Goal: Use online tool/utility: Use online tool/utility

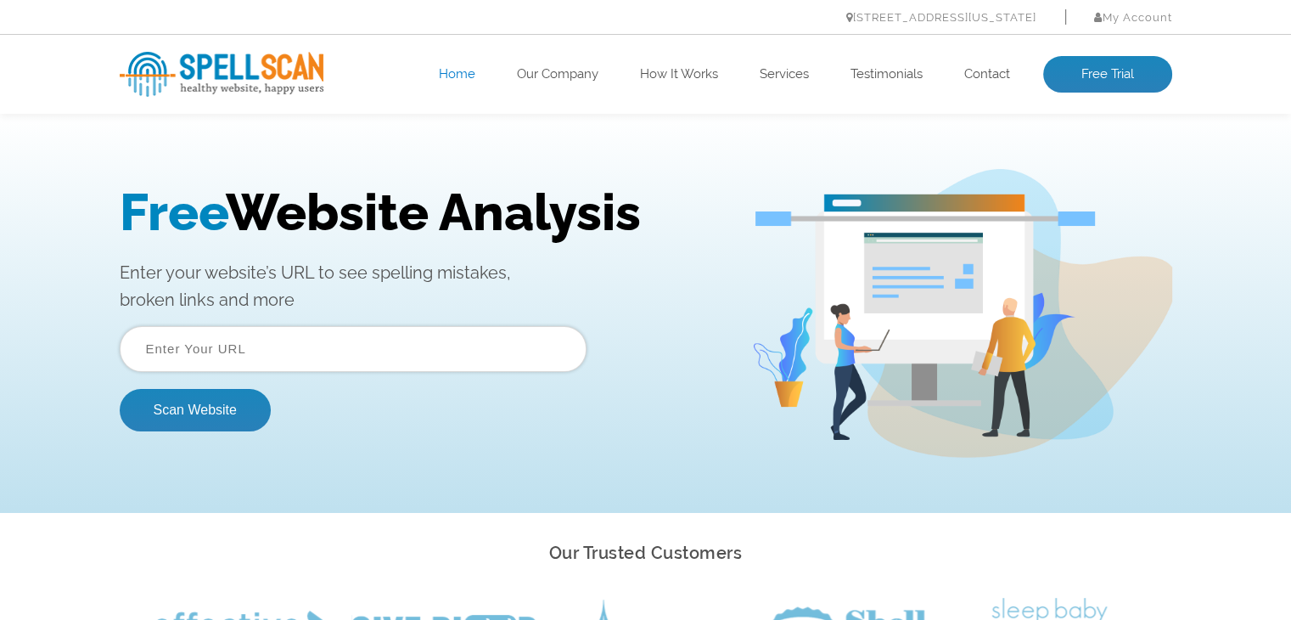
click at [243, 352] on input "text" at bounding box center [353, 349] width 467 height 46
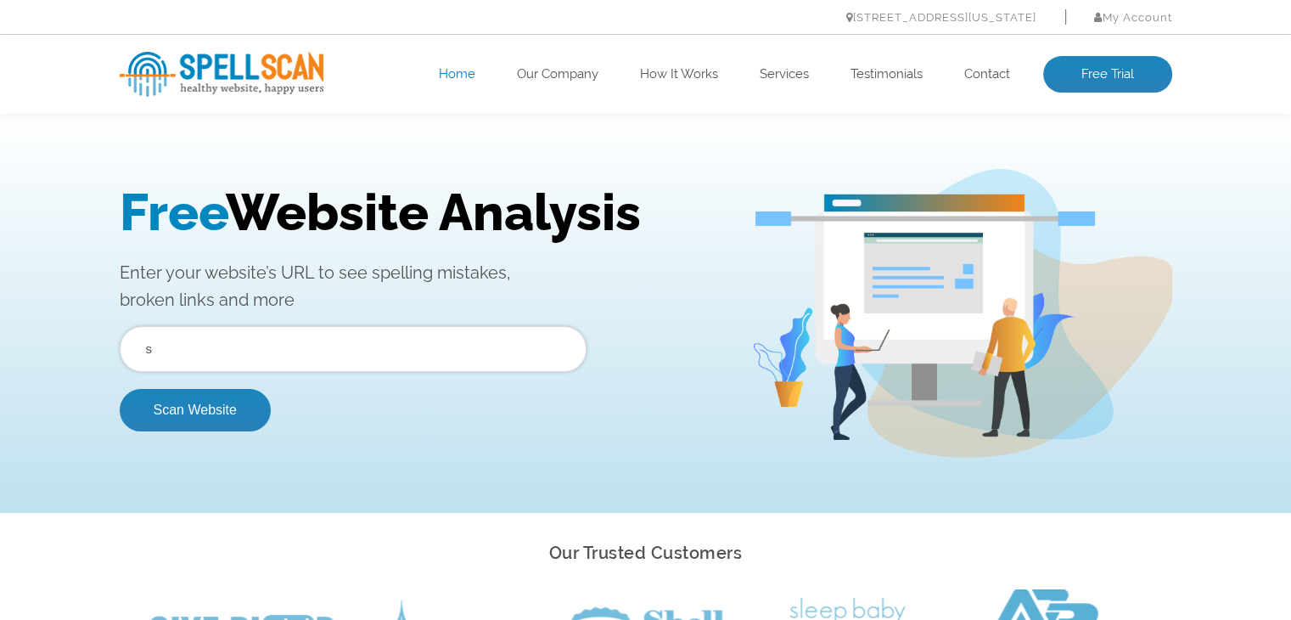
type input "[DOMAIN_NAME]"
click at [204, 412] on button "Scan Website" at bounding box center [195, 410] width 151 height 42
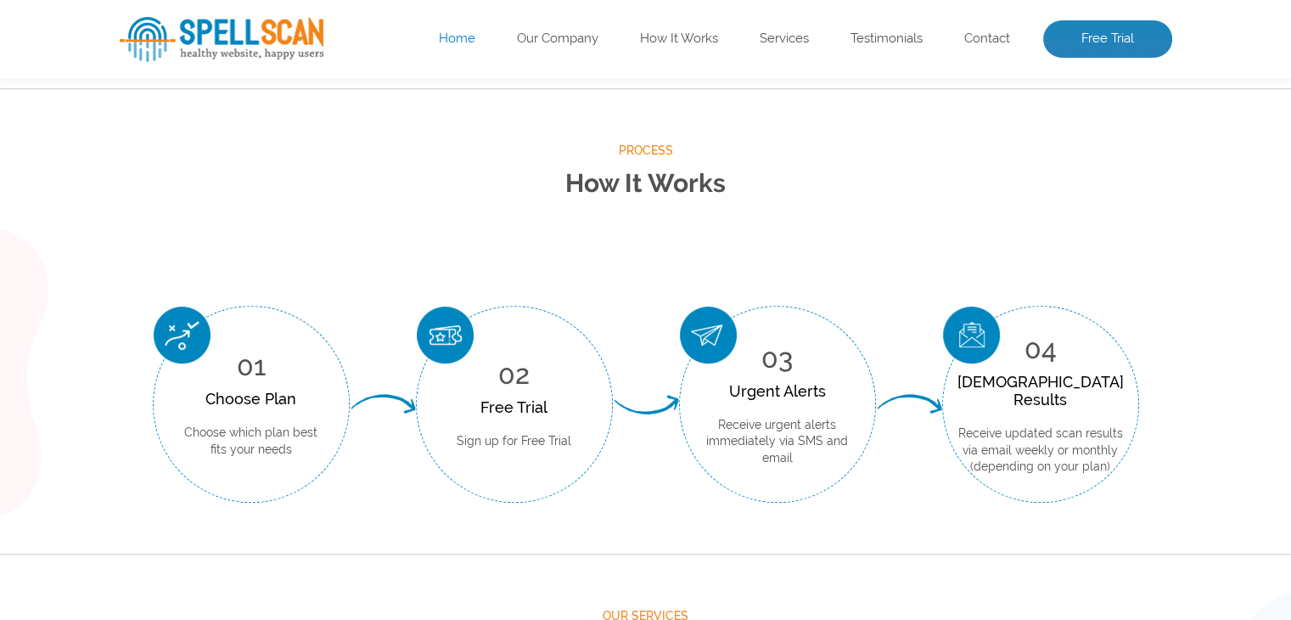
scroll to position [764, 0]
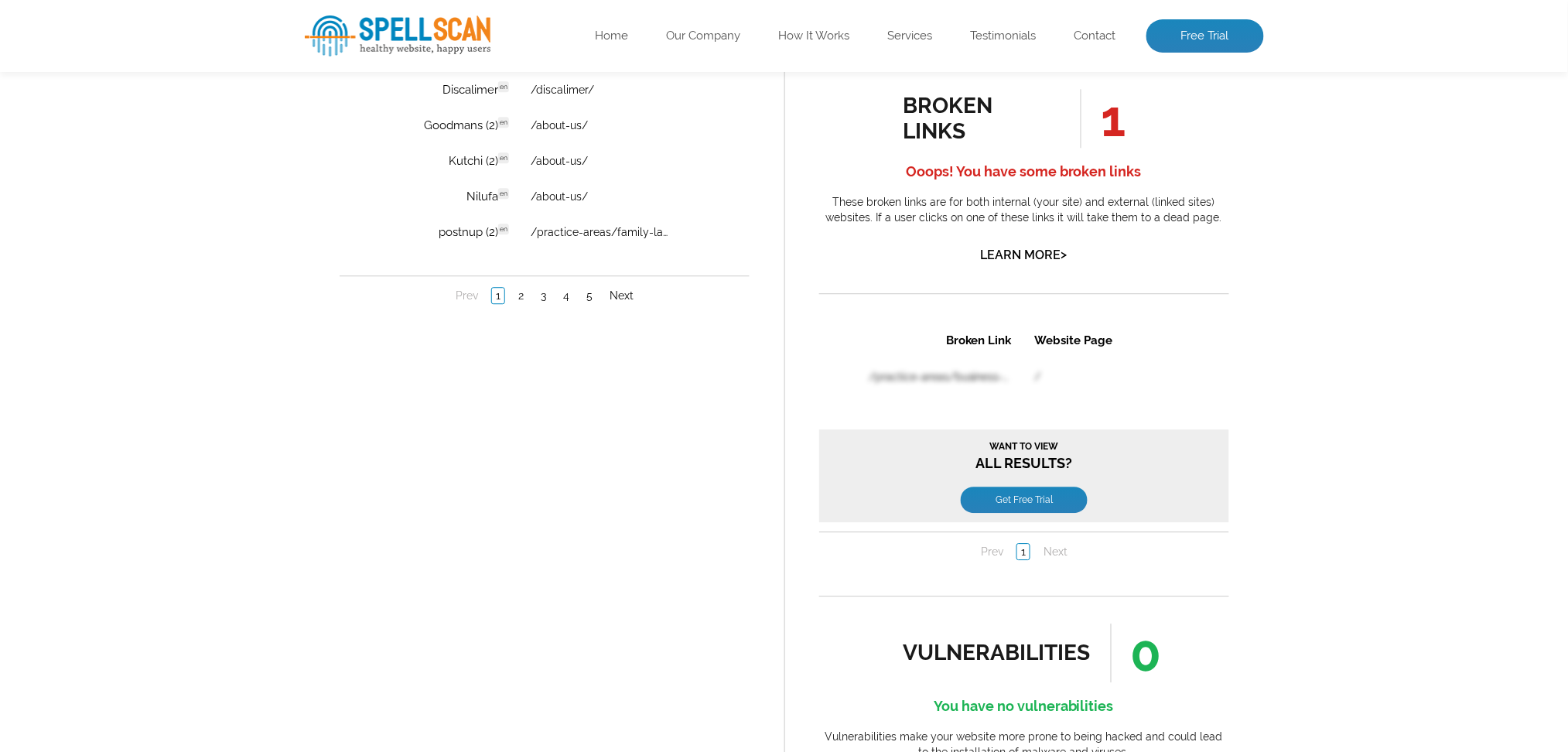
scroll to position [1366, 0]
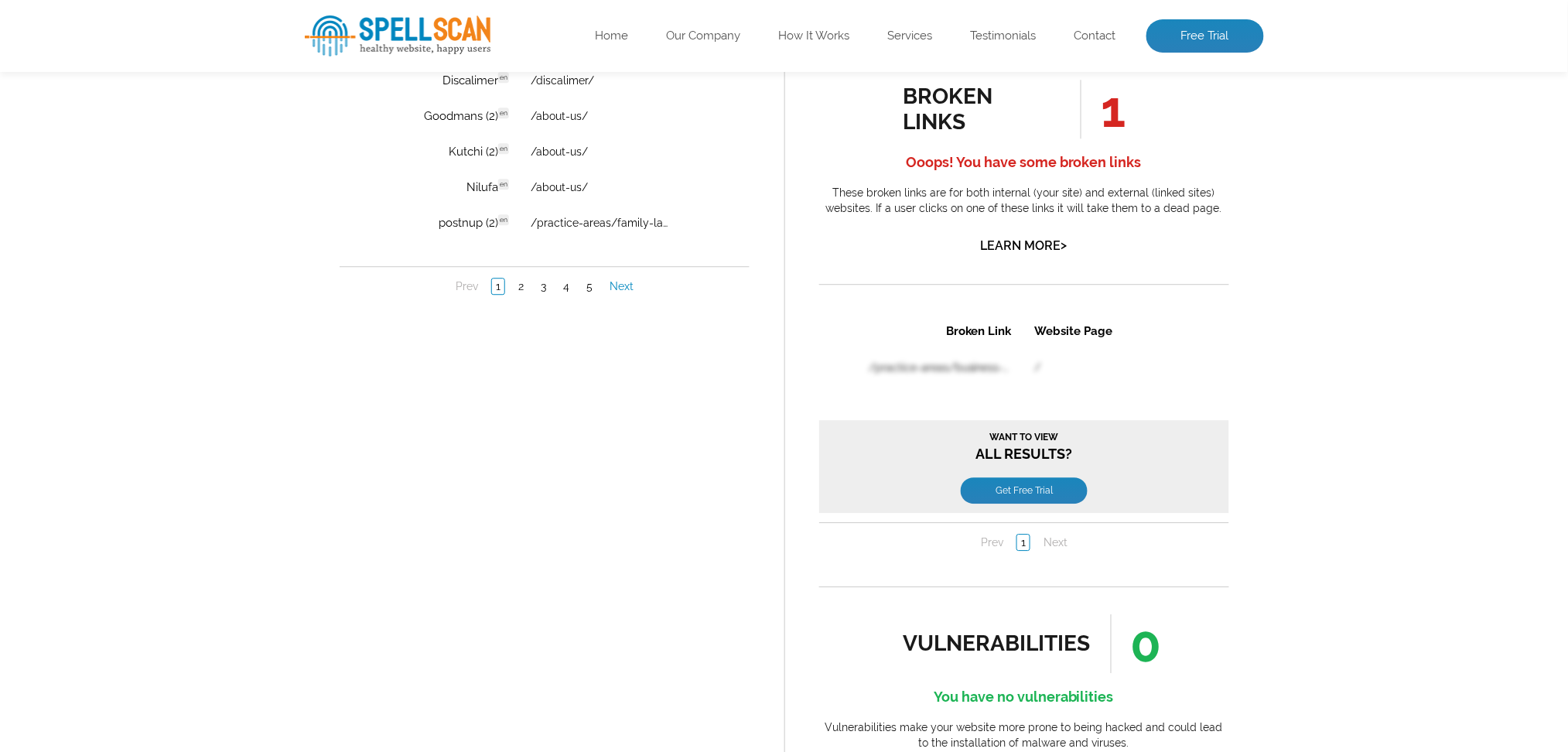
click at [630, 280] on link "Next" at bounding box center [620, 286] width 32 height 15
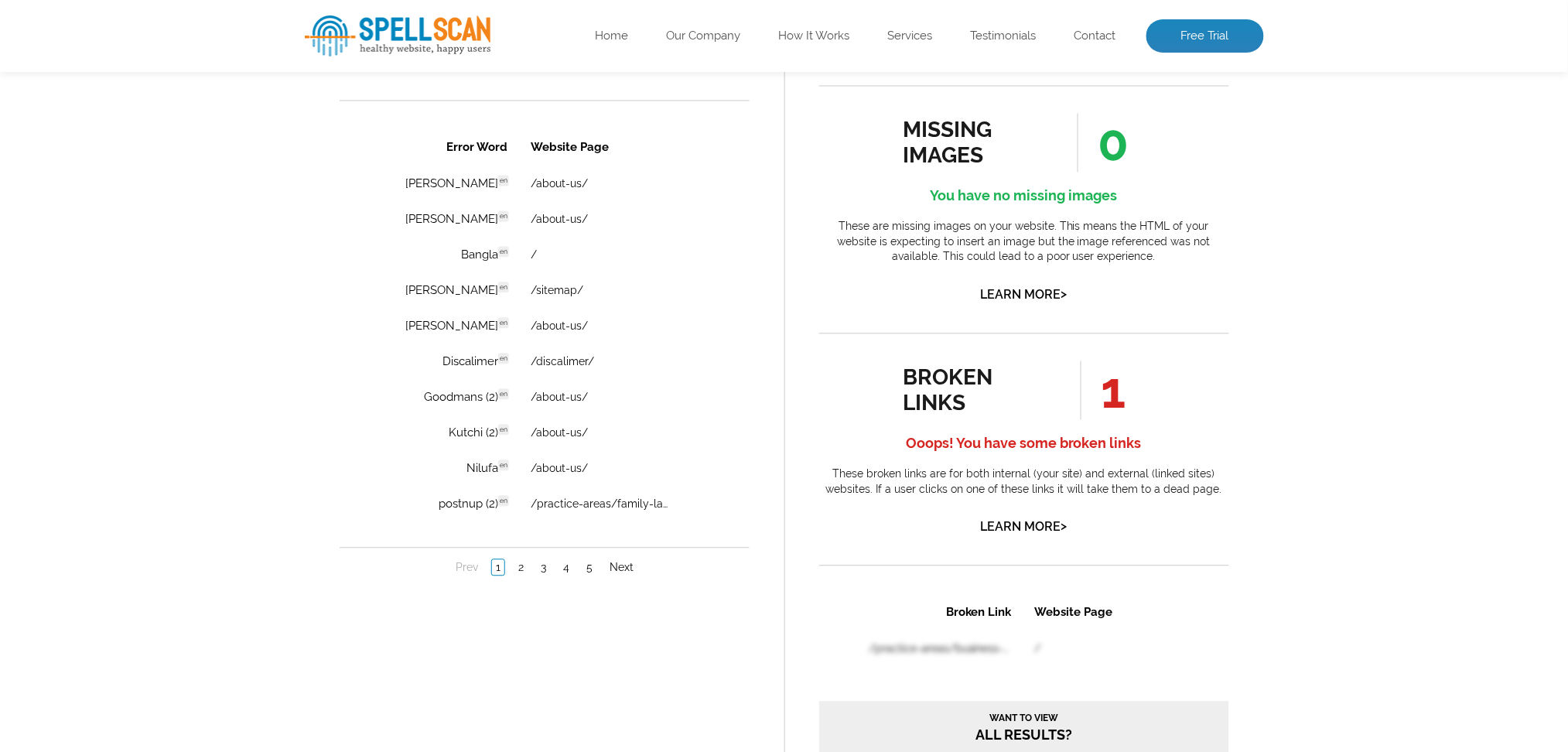
scroll to position [1057, 0]
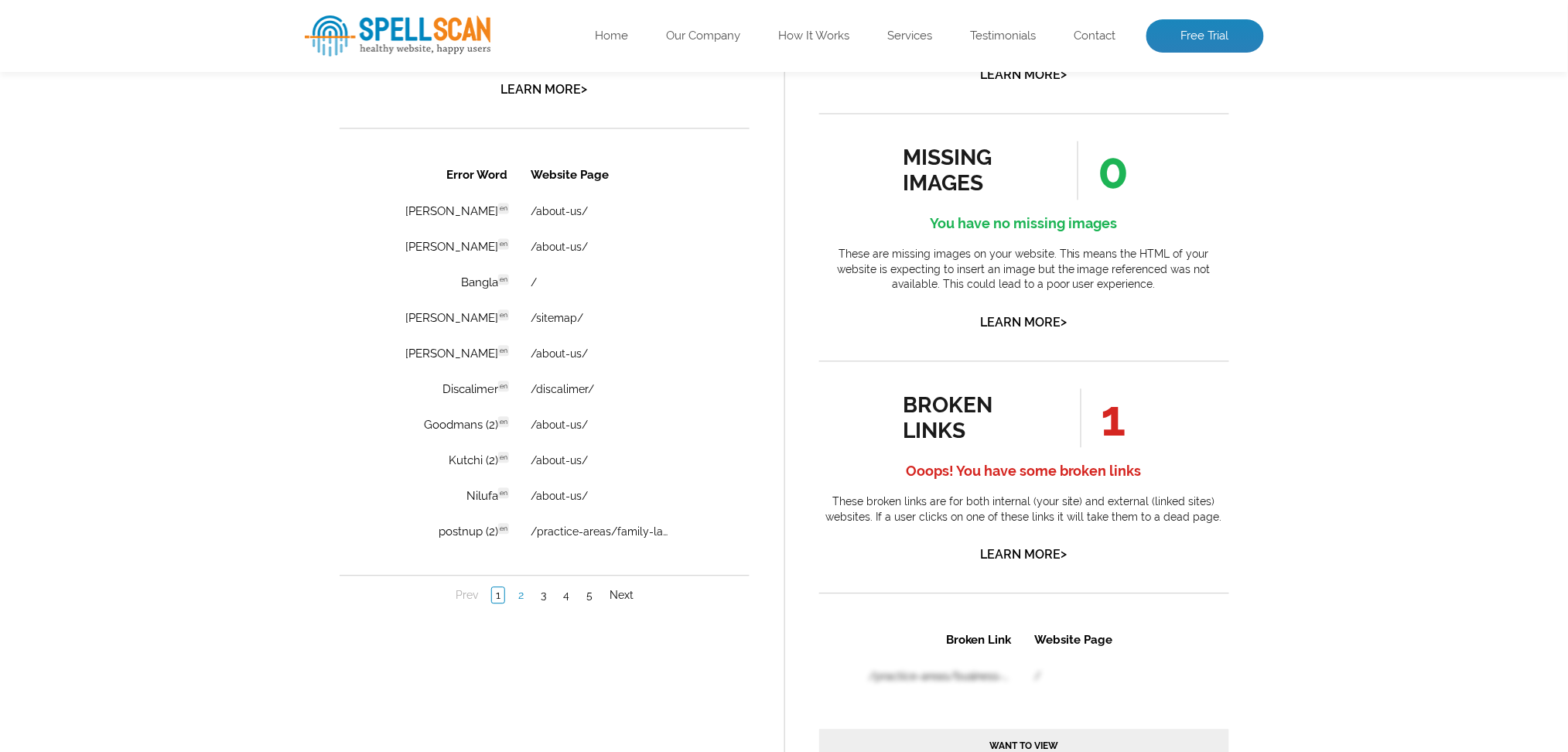
click at [518, 564] on link "2" at bounding box center [520, 595] width 13 height 15
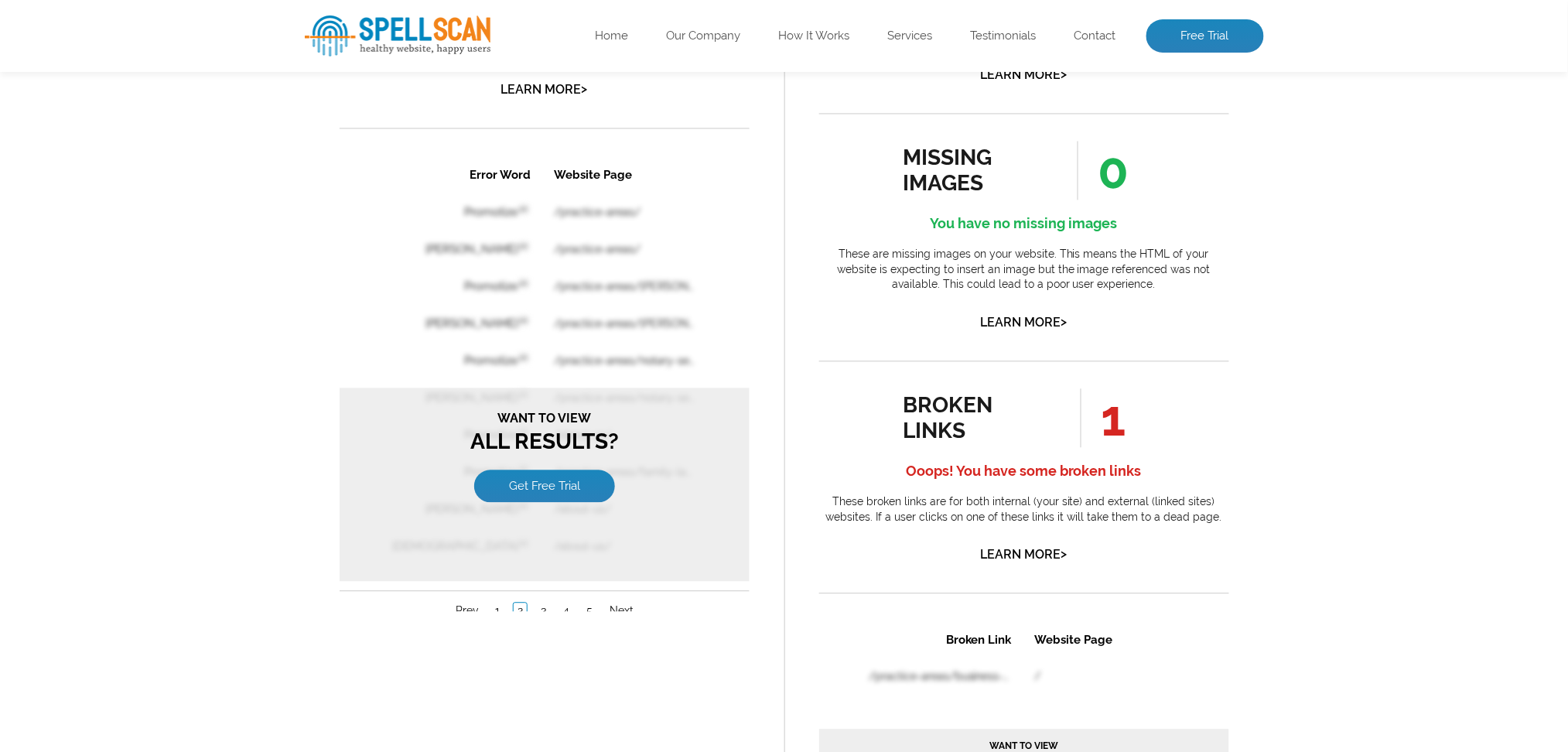
scroll to position [0, 0]
